Goal: Transaction & Acquisition: Purchase product/service

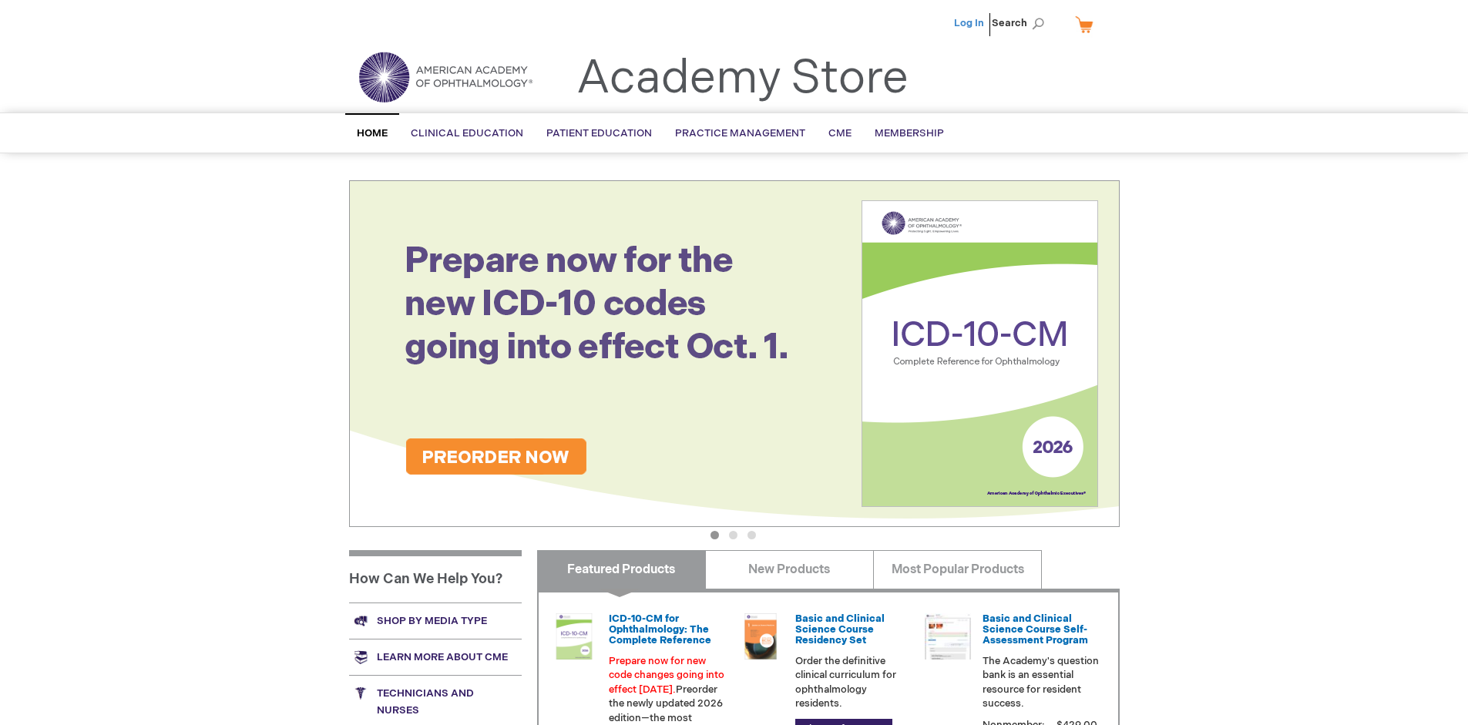
click at [970, 23] on link "Log In" at bounding box center [969, 23] width 30 height 12
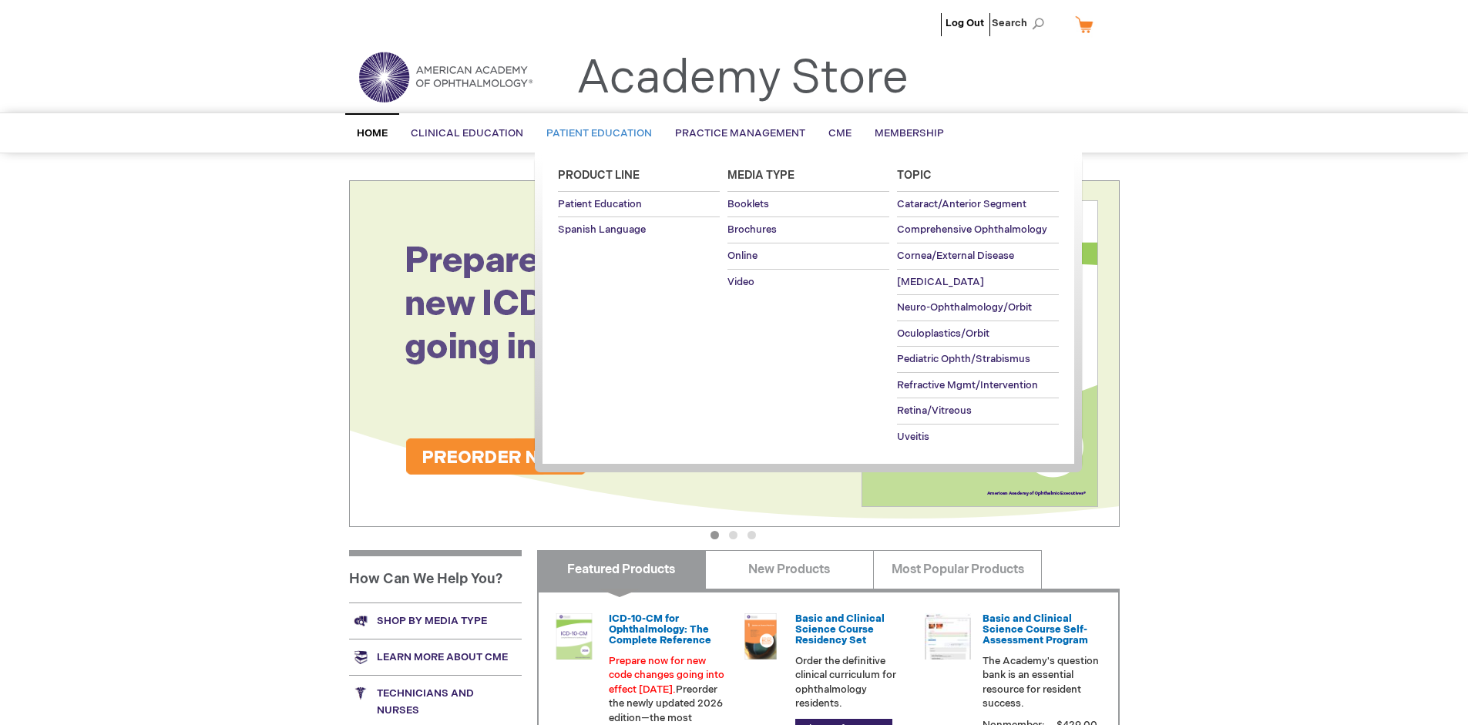
click at [595, 133] on span "Patient Education" at bounding box center [599, 133] width 106 height 12
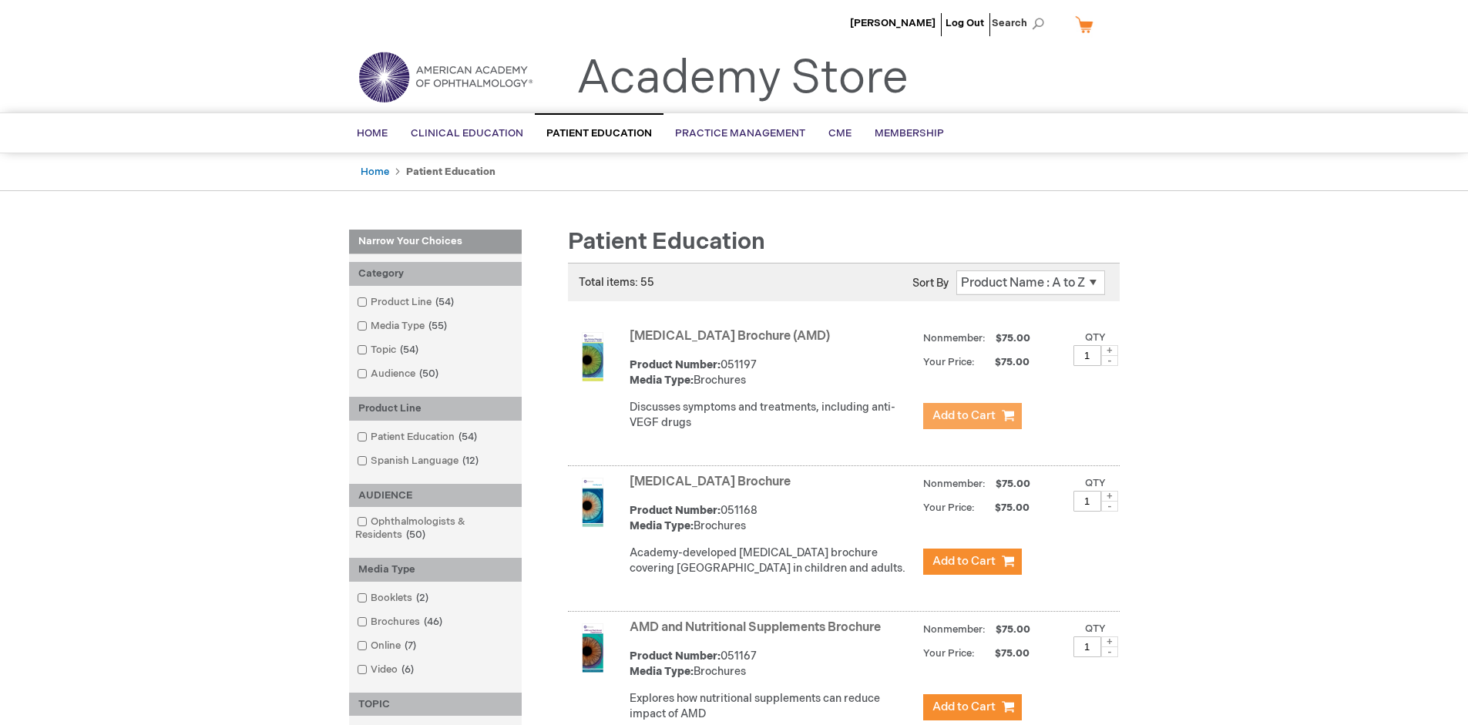
click at [972, 416] on span "Add to Cart" at bounding box center [963, 415] width 63 height 15
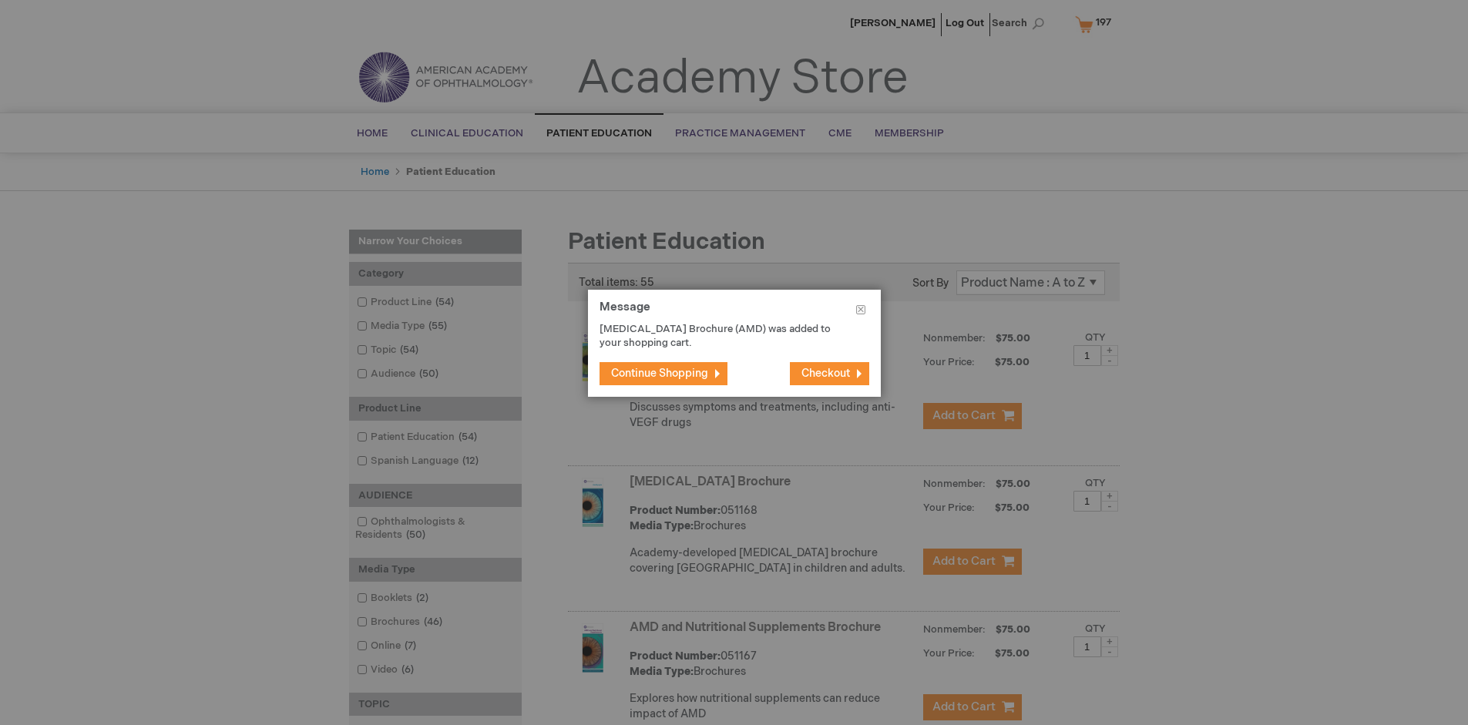
click at [665, 373] on span "Continue Shopping" at bounding box center [659, 373] width 97 height 13
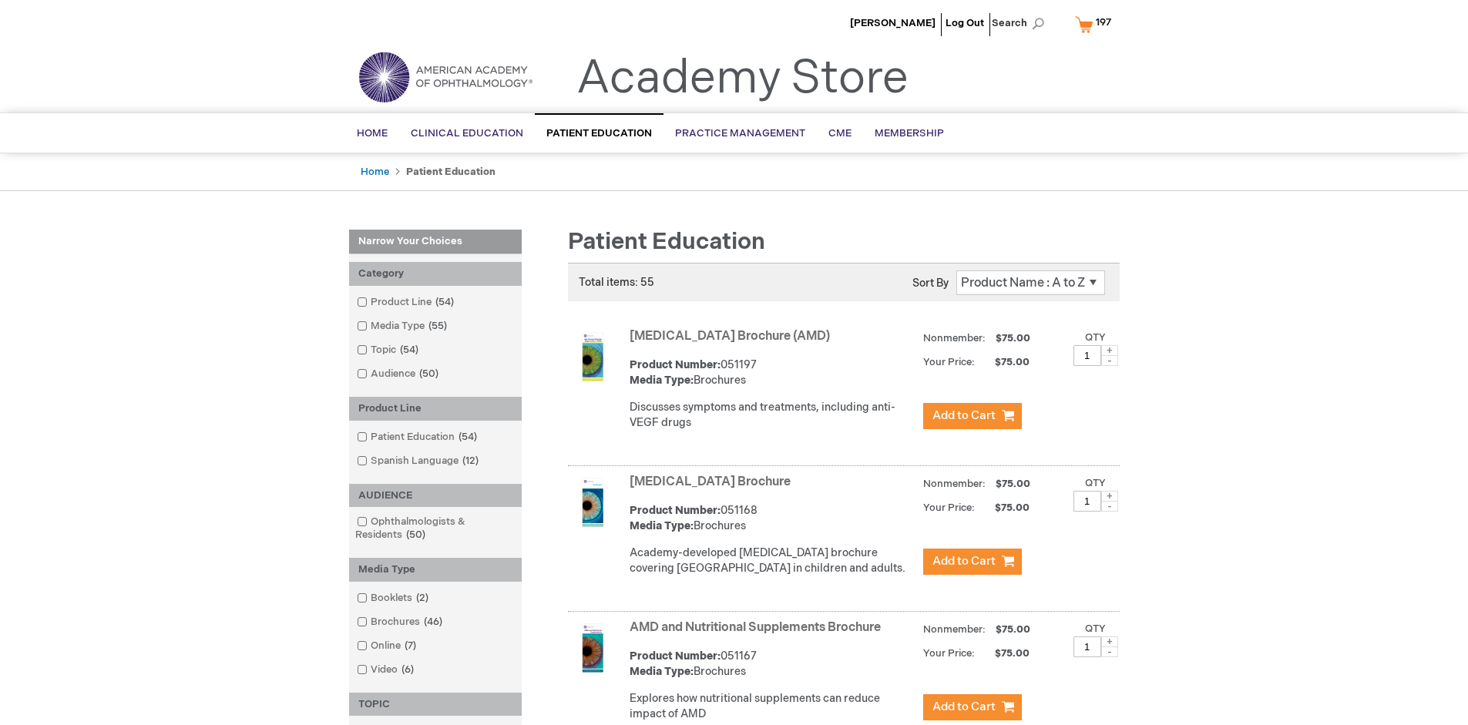
click at [758, 635] on link "AMD and Nutritional Supplements Brochure" at bounding box center [754, 627] width 251 height 15
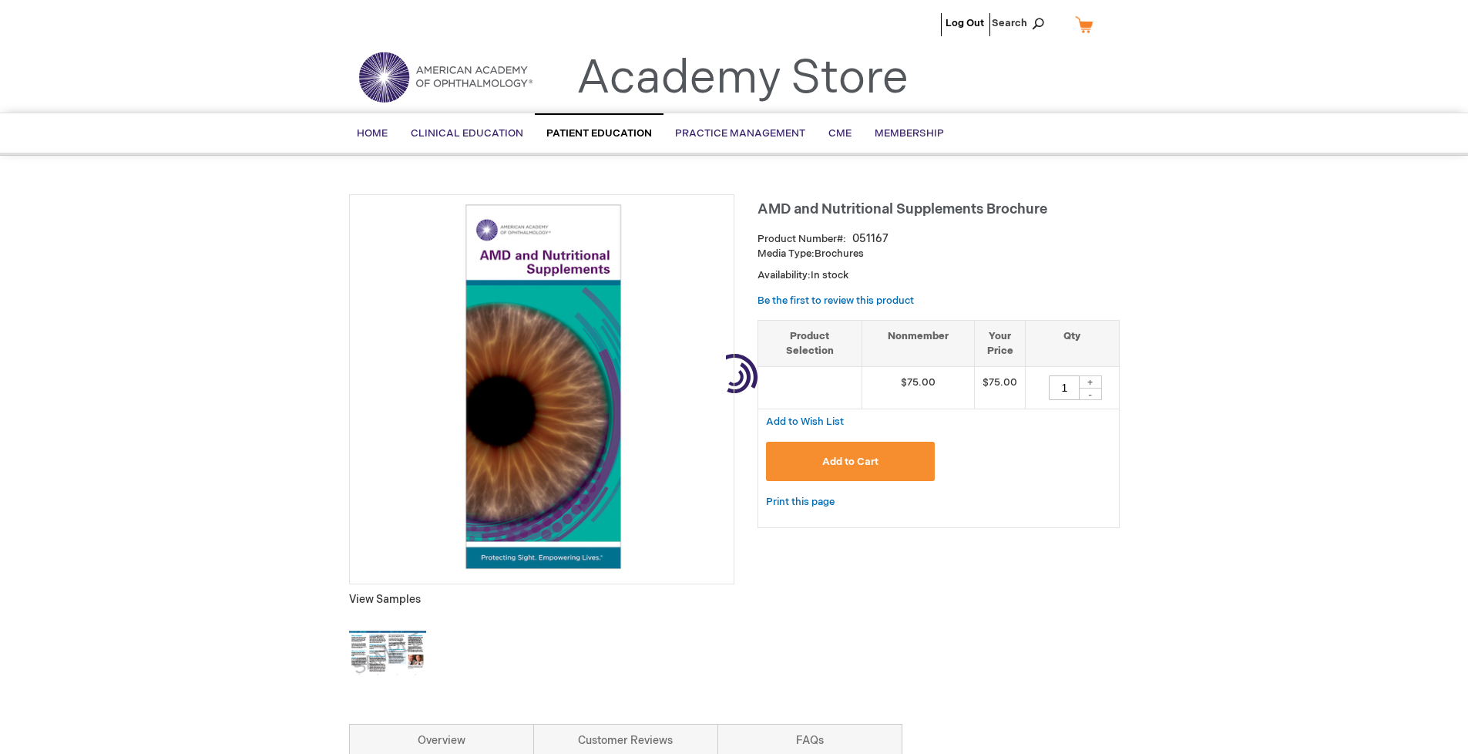
click at [850, 462] on span "Add to Cart" at bounding box center [850, 461] width 56 height 12
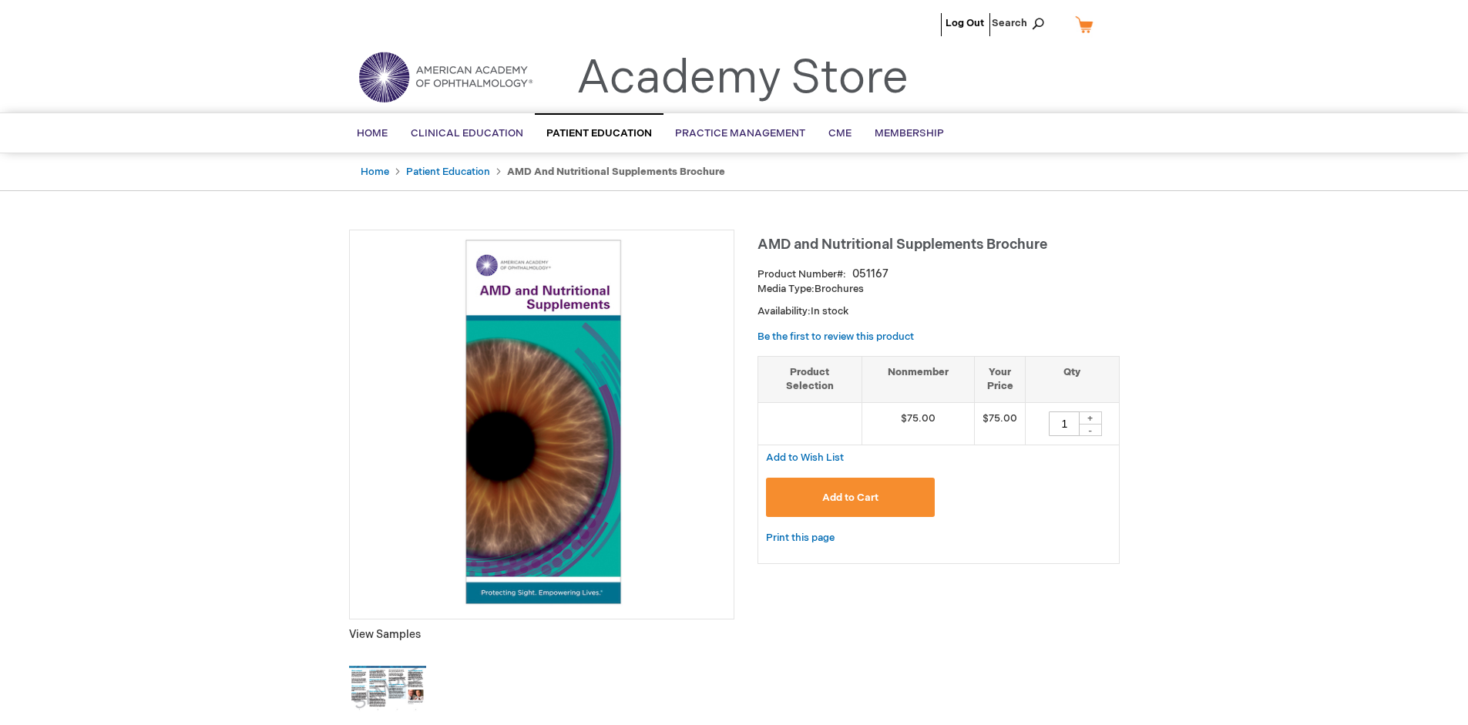
type input "1"
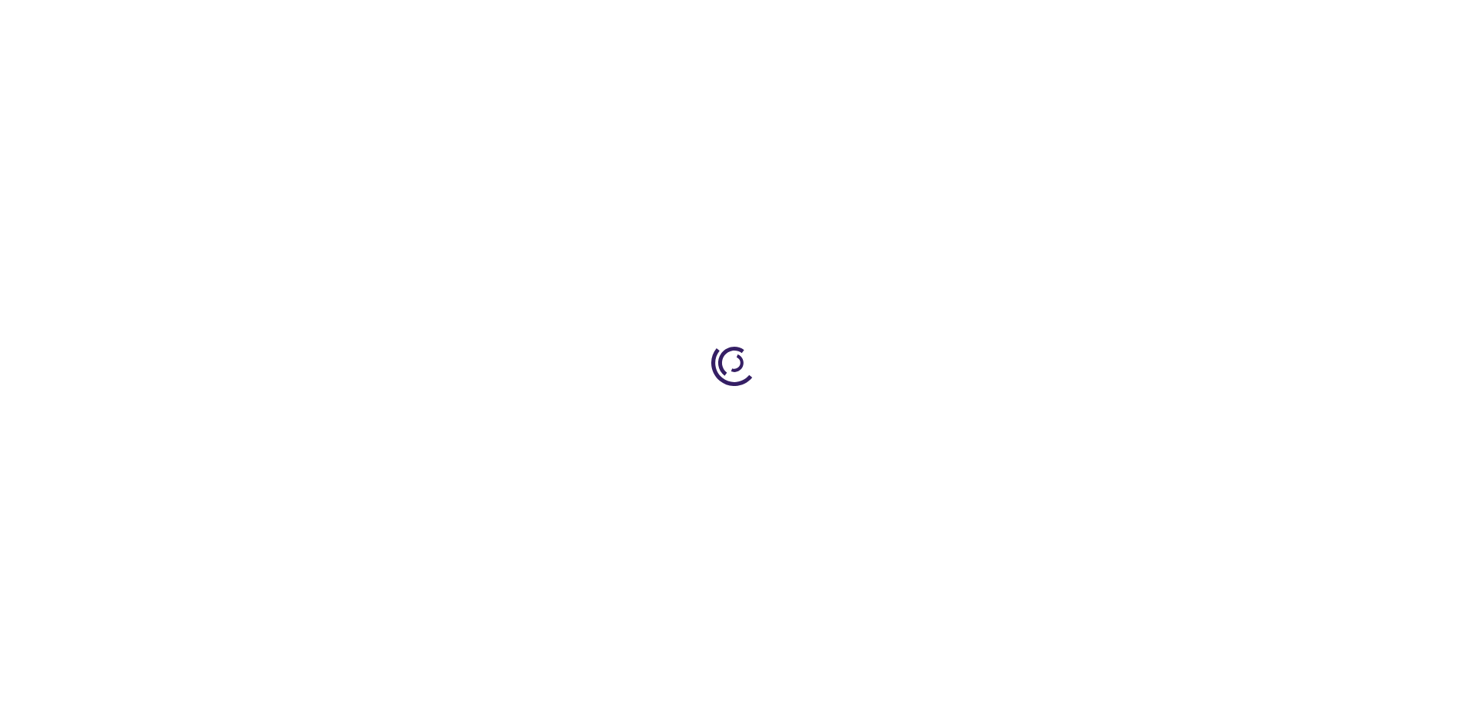
type input "1"
